Goal: Transaction & Acquisition: Purchase product/service

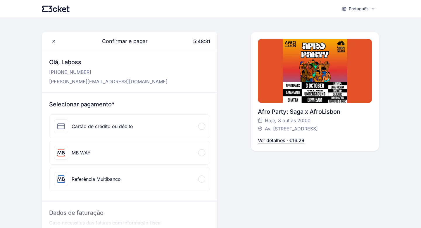
click at [128, 128] on div "Cartão de crédito ou débito" at bounding box center [102, 126] width 61 height 7
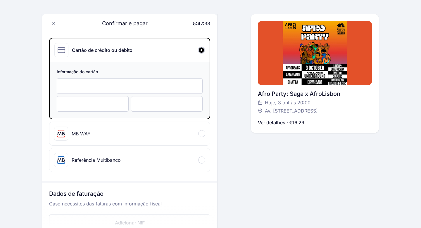
scroll to position [20, 0]
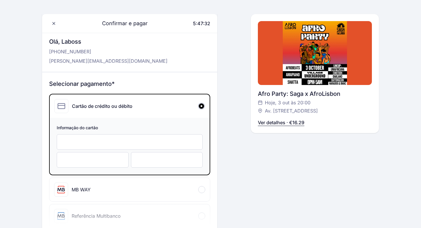
click at [104, 137] on div at bounding box center [130, 142] width 146 height 16
click at [81, 163] on div at bounding box center [93, 160] width 72 height 16
click at [143, 164] on div at bounding box center [167, 160] width 72 height 16
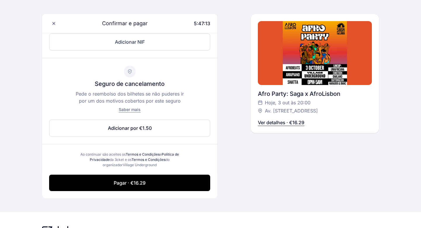
scroll to position [271, 0]
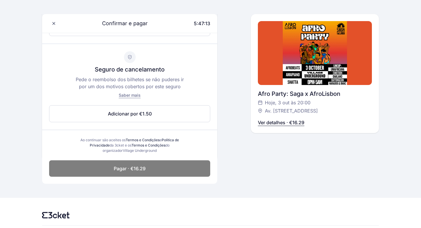
click at [139, 171] on span "Pagar · €16.29" at bounding box center [130, 168] width 32 height 7
